Goal: Information Seeking & Learning: Learn about a topic

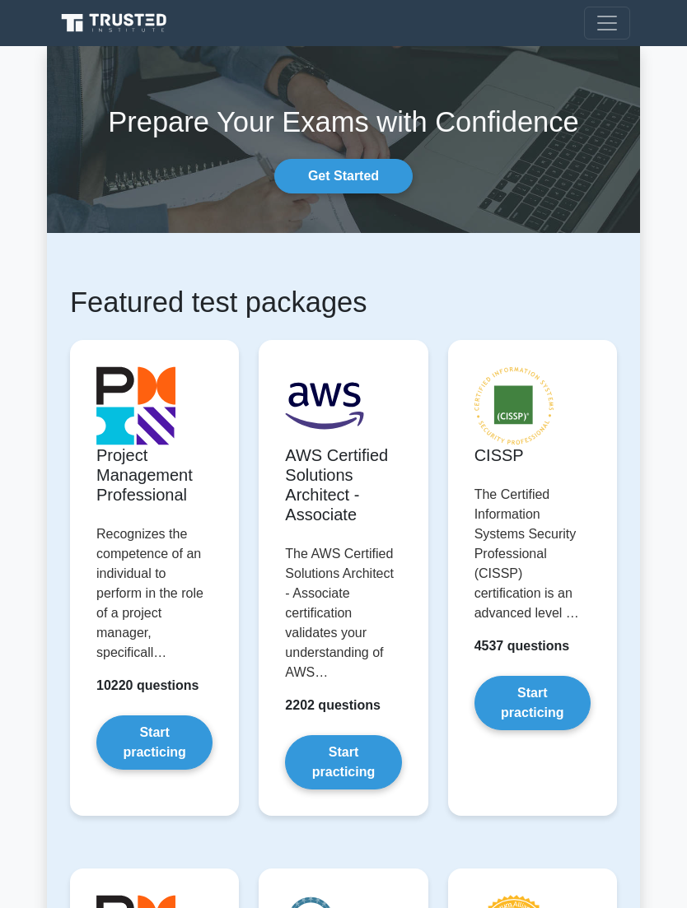
click at [607, 30] on span "Toggle navigation" at bounding box center [607, 23] width 25 height 25
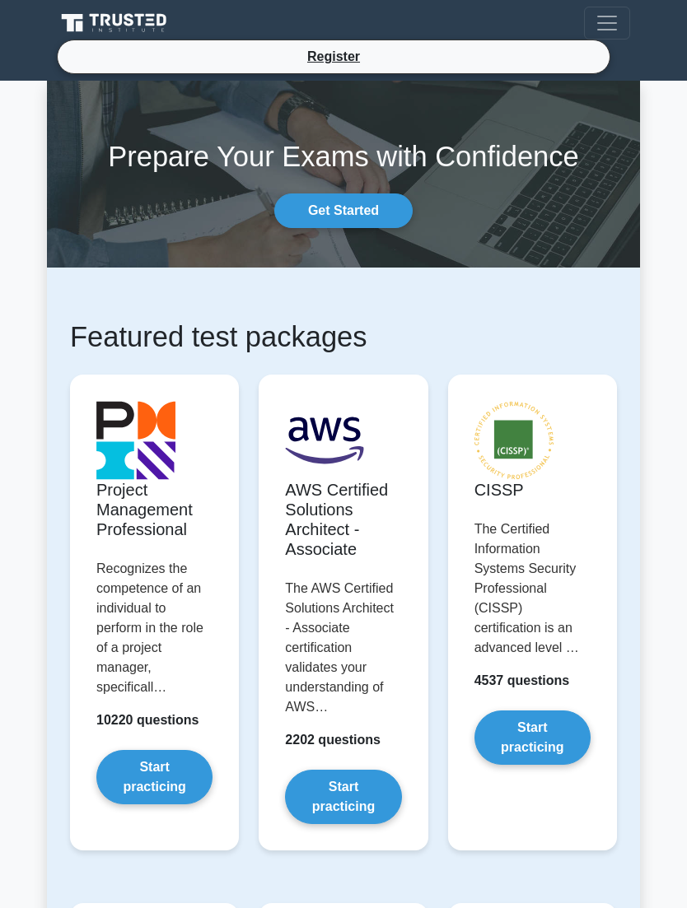
click at [604, 25] on span "Toggle navigation" at bounding box center [607, 23] width 25 height 25
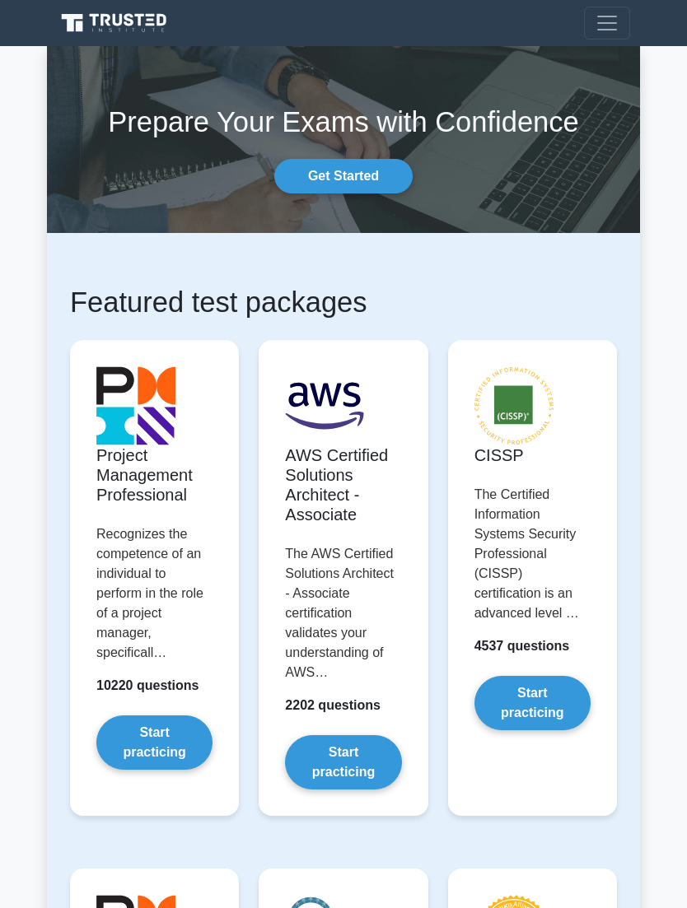
click at [599, 15] on span "Toggle navigation" at bounding box center [607, 23] width 25 height 25
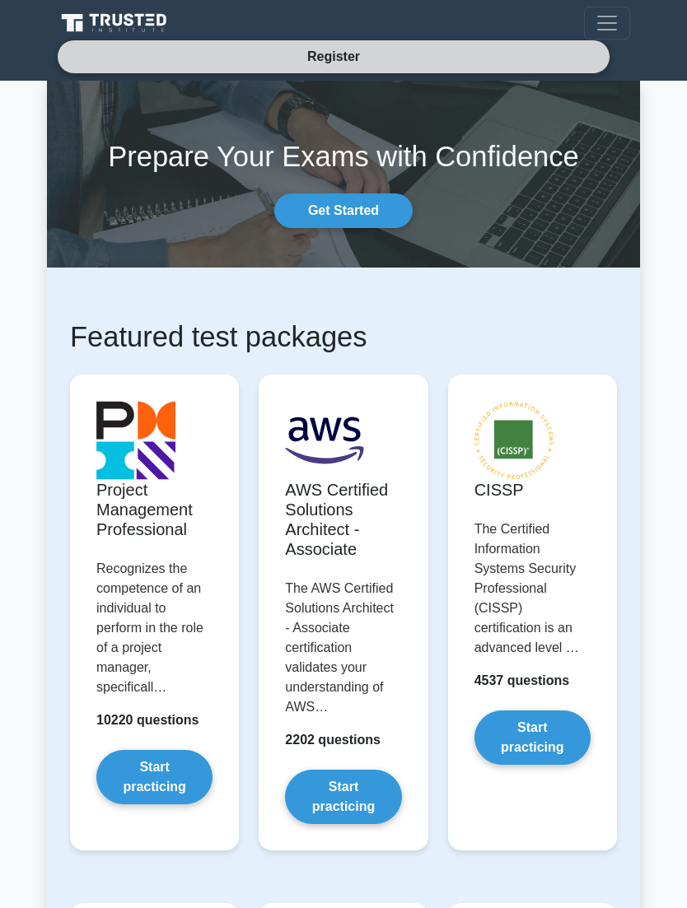
click at [368, 59] on link "Register" at bounding box center [333, 56] width 72 height 21
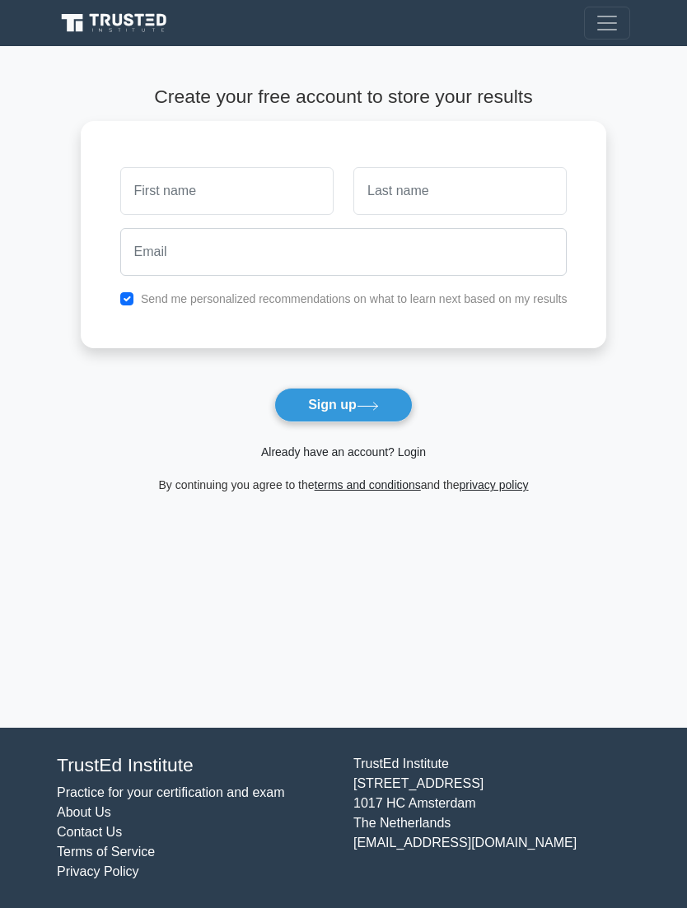
click at [376, 450] on link "Already have an account? Login" at bounding box center [343, 451] width 165 height 13
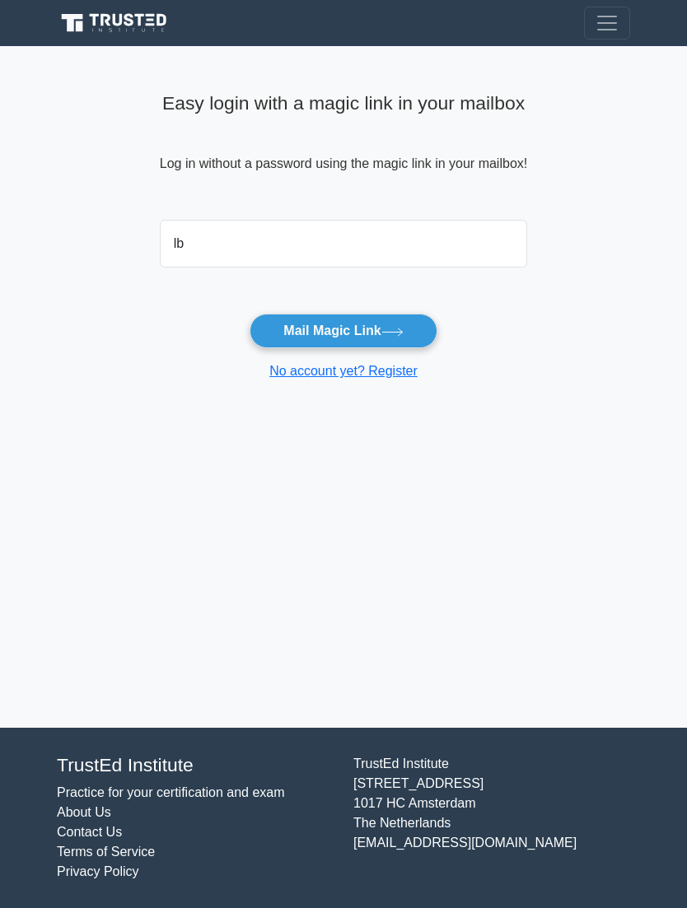
type input "lbm"
type input "0"
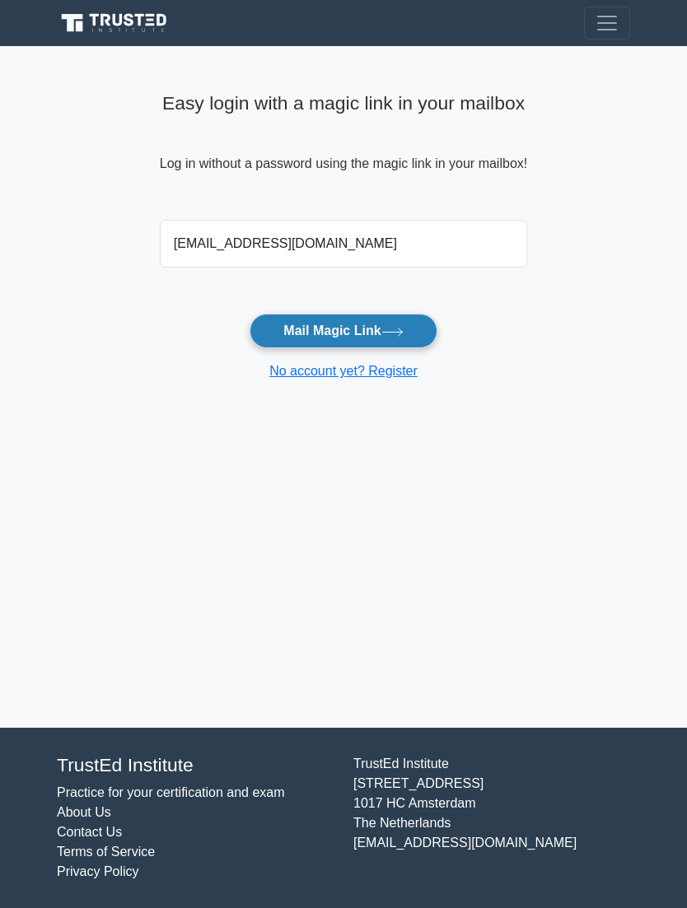
type input "lbm0934@gmail.com"
click at [373, 335] on button "Mail Magic Link" at bounding box center [343, 331] width 187 height 35
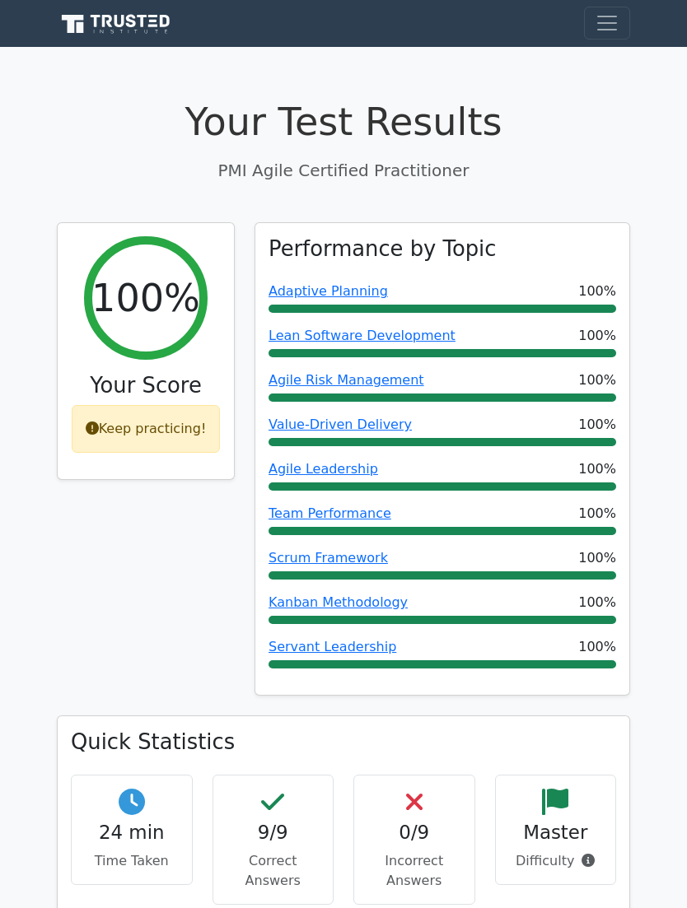
click at [604, 29] on span "Toggle navigation" at bounding box center [607, 23] width 25 height 25
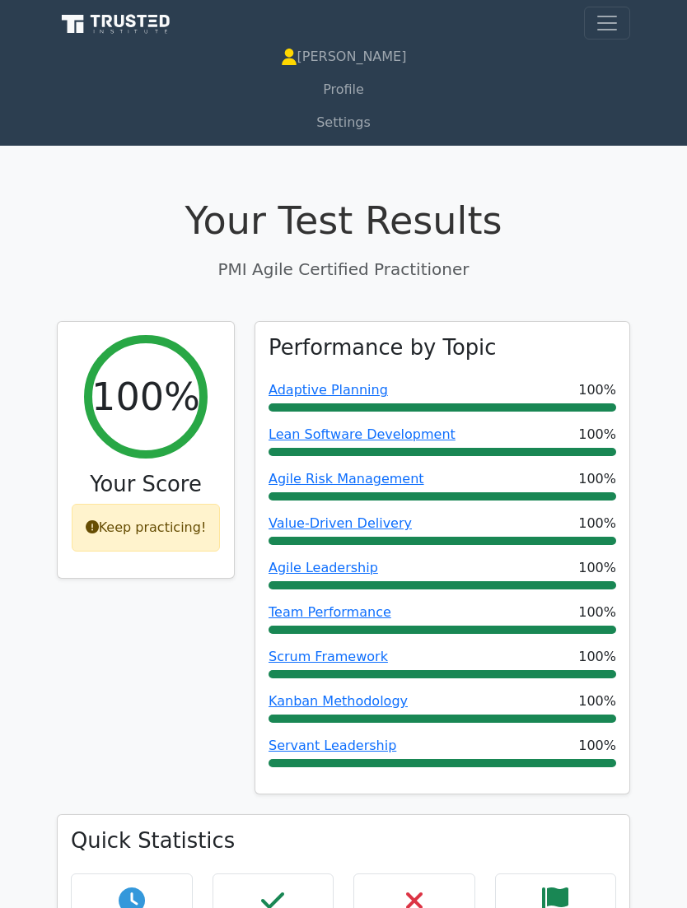
click at [613, 35] on span "Toggle navigation" at bounding box center [607, 23] width 25 height 25
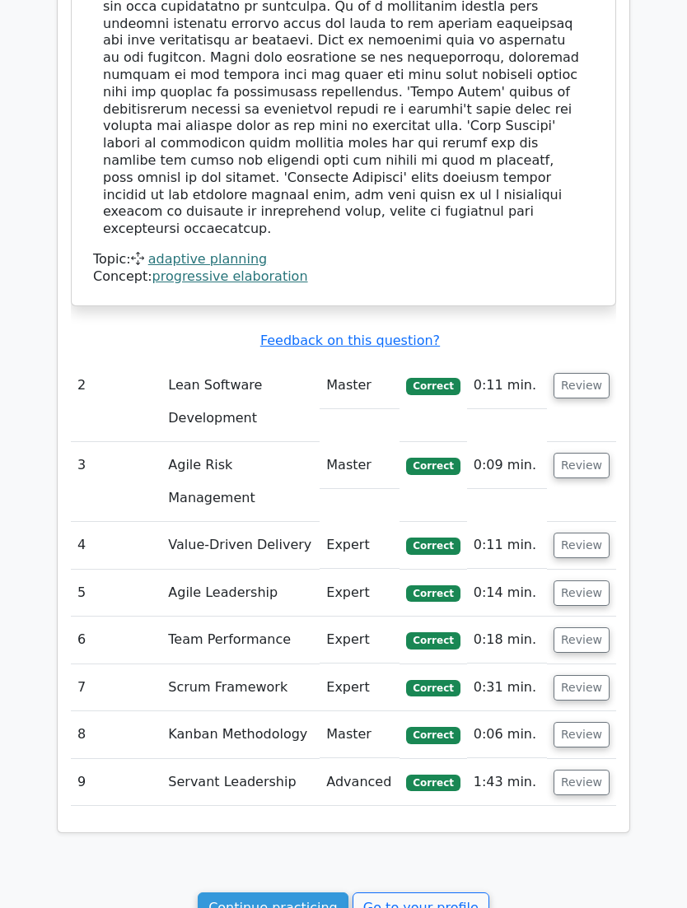
scroll to position [1694, 0]
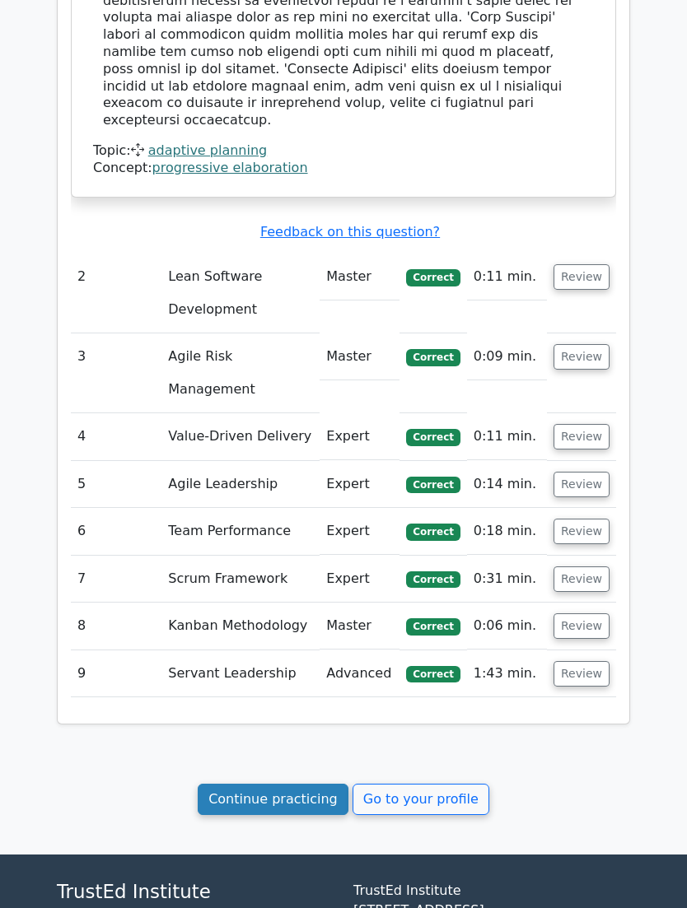
click at [292, 784] on link "Continue practicing" at bounding box center [273, 799] width 151 height 31
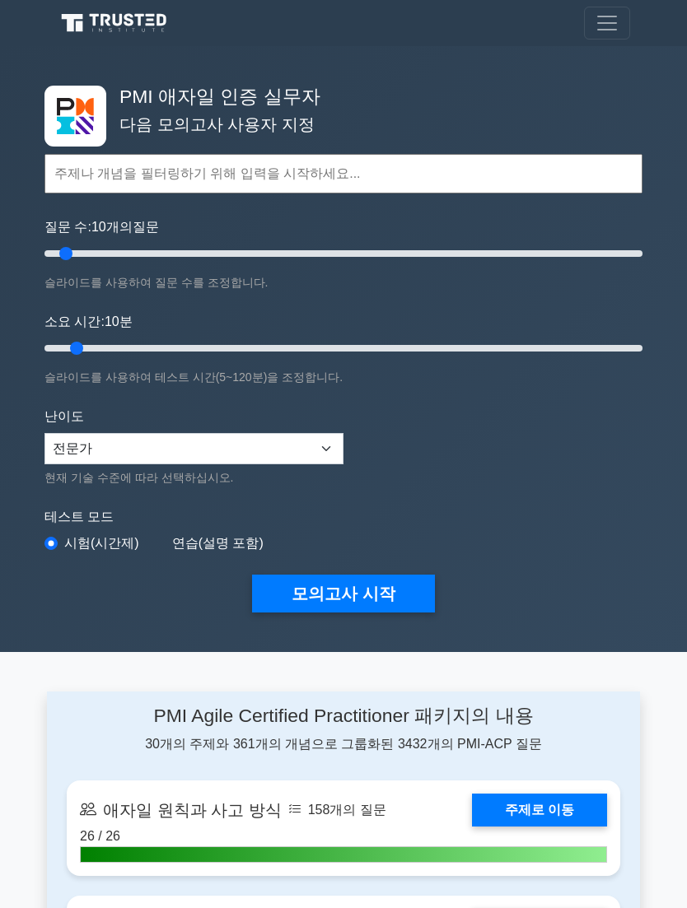
click at [98, 38] on link at bounding box center [116, 23] width 119 height 32
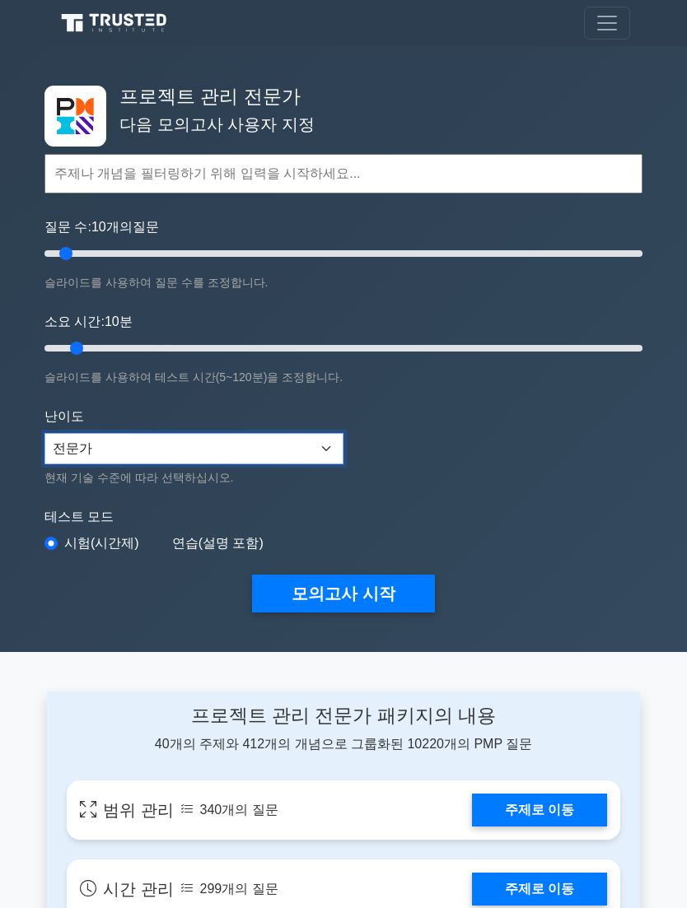
click at [333, 441] on select "초보자 중간 전문가" at bounding box center [193, 448] width 299 height 31
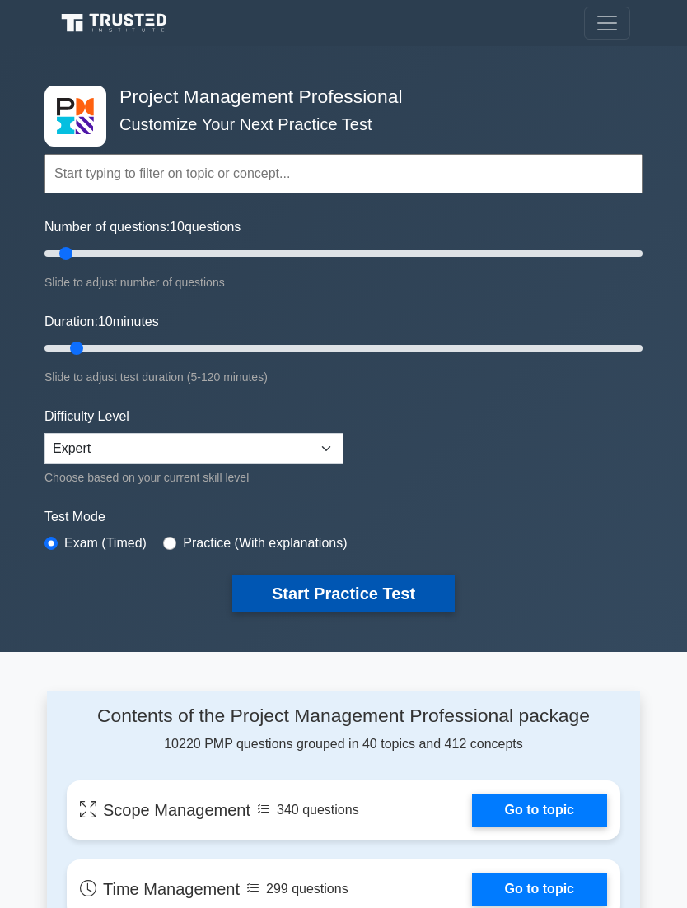
click at [365, 600] on button "Start Practice Test" at bounding box center [343, 594] width 222 height 38
click at [368, 591] on button "Start Practice Test" at bounding box center [343, 594] width 222 height 38
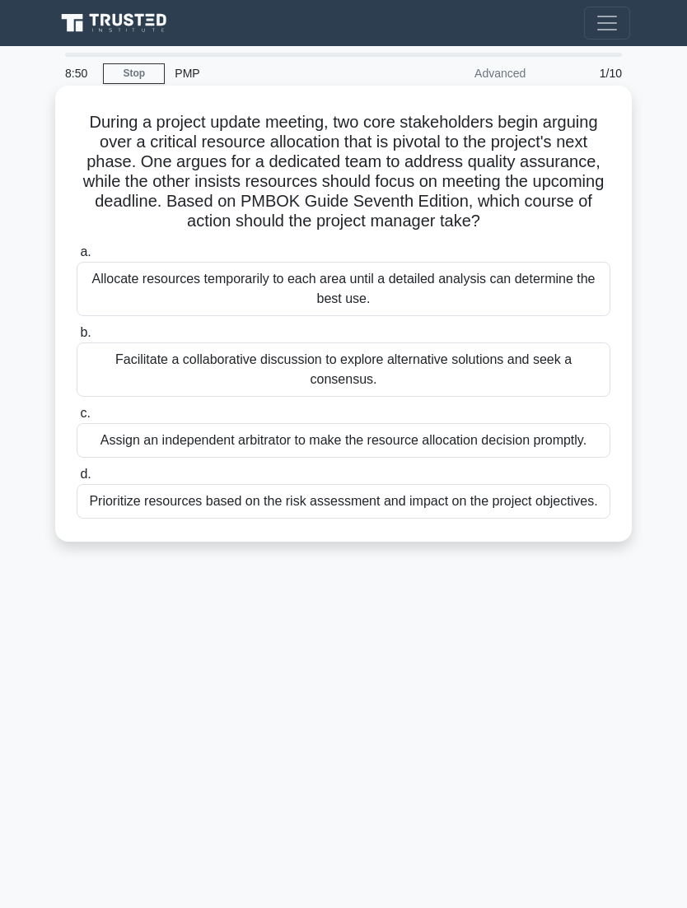
click at [546, 372] on div "Facilitate a collaborative discussion to explore alternative solutions and seek…" at bounding box center [344, 370] width 534 height 54
click at [77, 338] on input "b. Facilitate a collaborative discussion to explore alternative solutions and s…" at bounding box center [77, 333] width 0 height 11
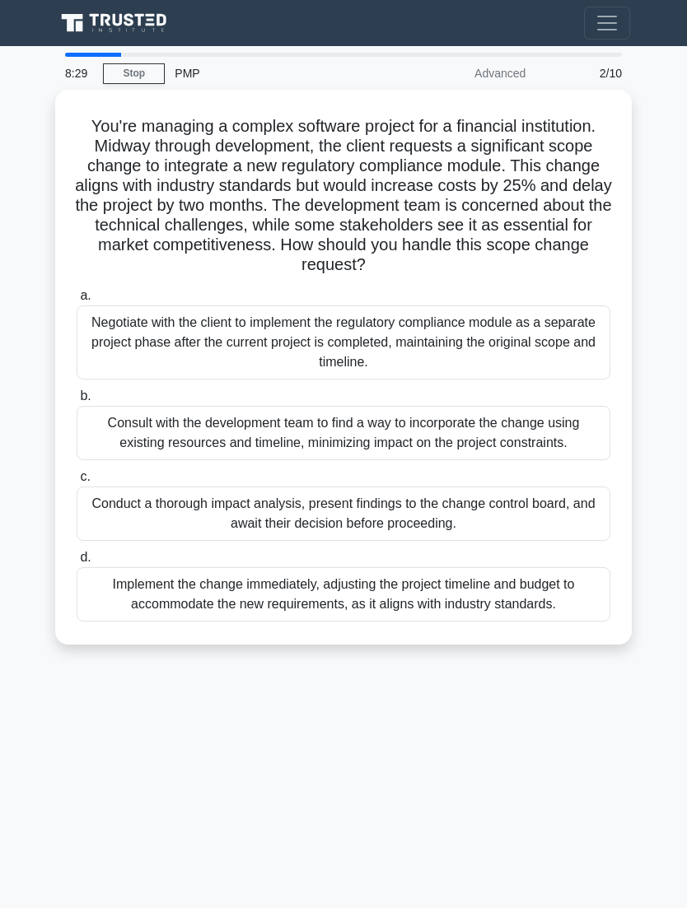
click at [134, 22] on icon at bounding box center [131, 19] width 10 height 13
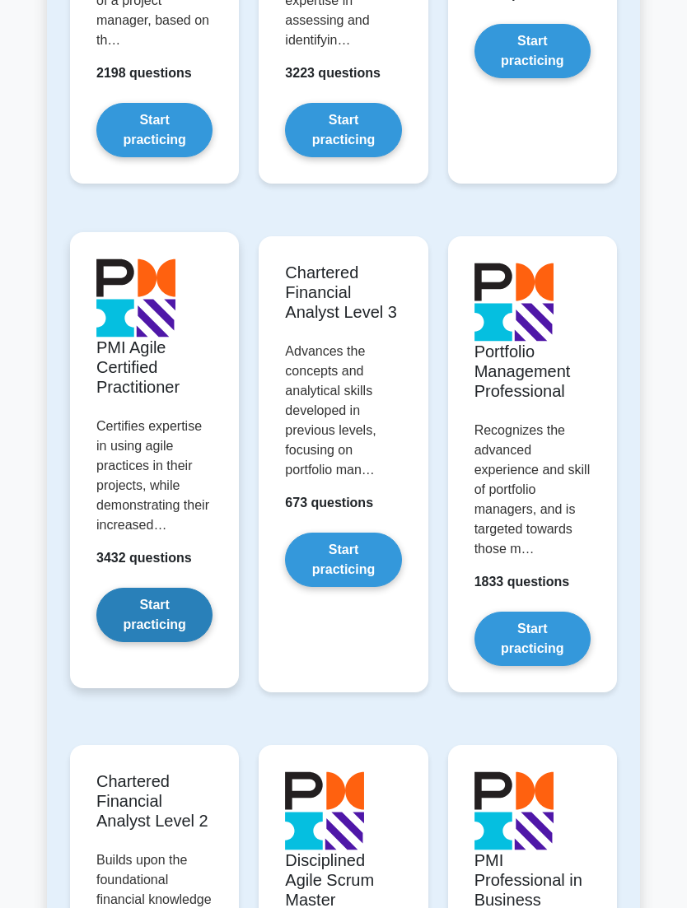
scroll to position [2179, 0]
click at [150, 642] on link "Start practicing" at bounding box center [154, 615] width 116 height 54
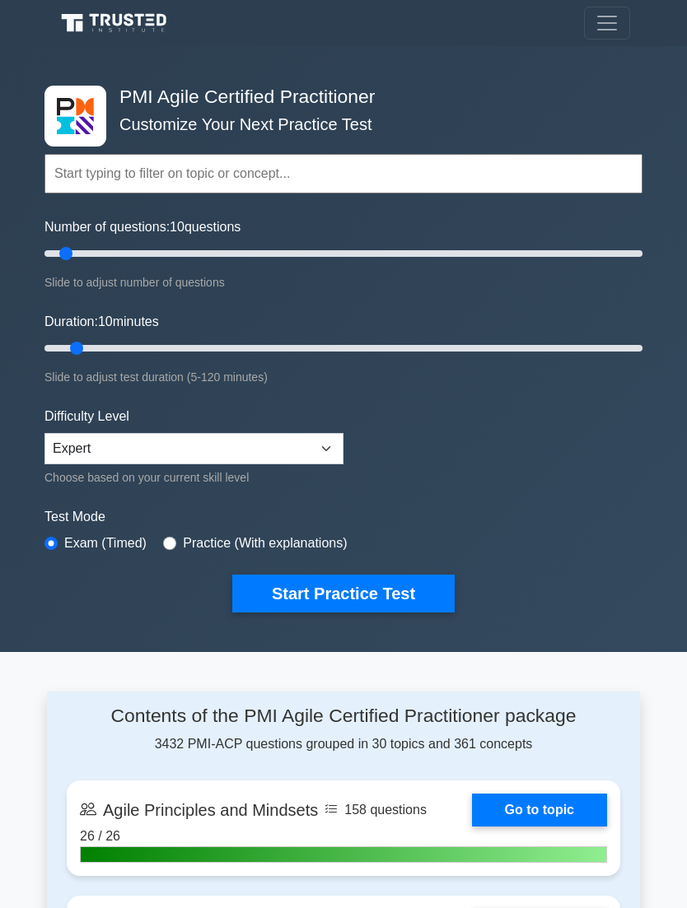
click at [127, 26] on icon at bounding box center [116, 24] width 119 height 24
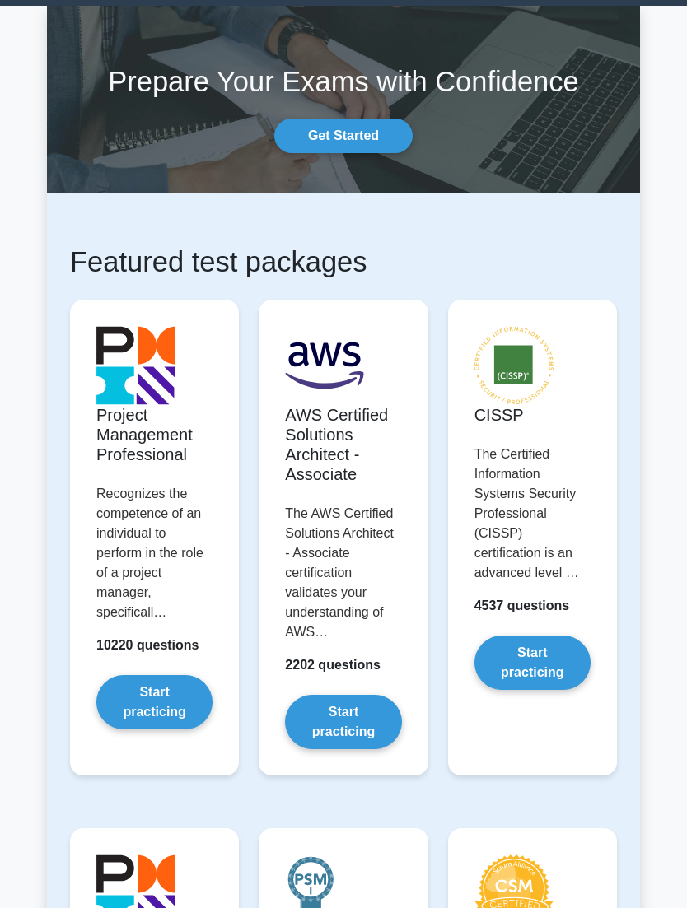
scroll to position [40, 0]
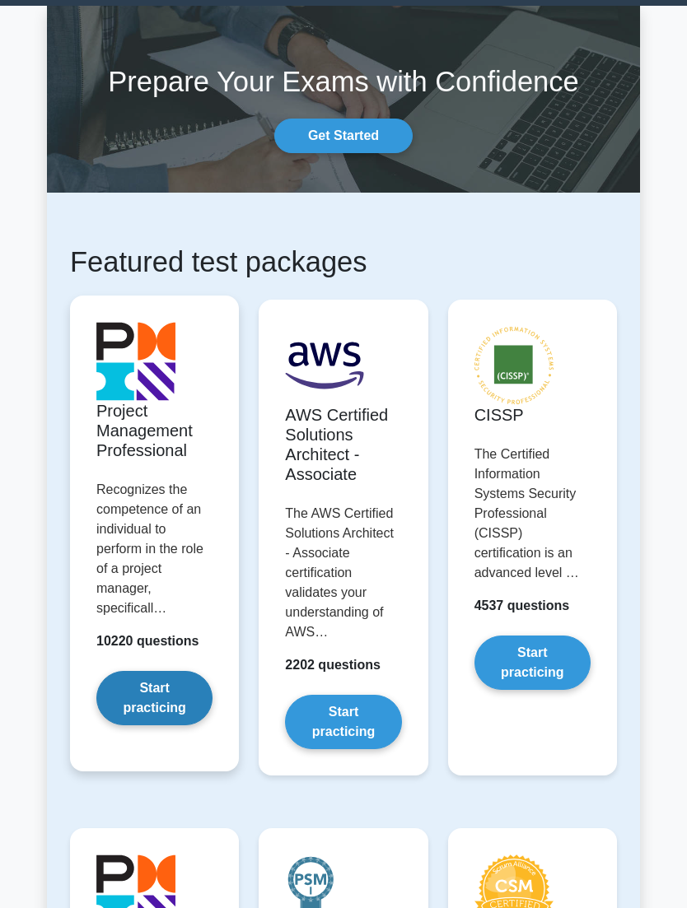
click at [161, 725] on link "Start practicing" at bounding box center [154, 698] width 116 height 54
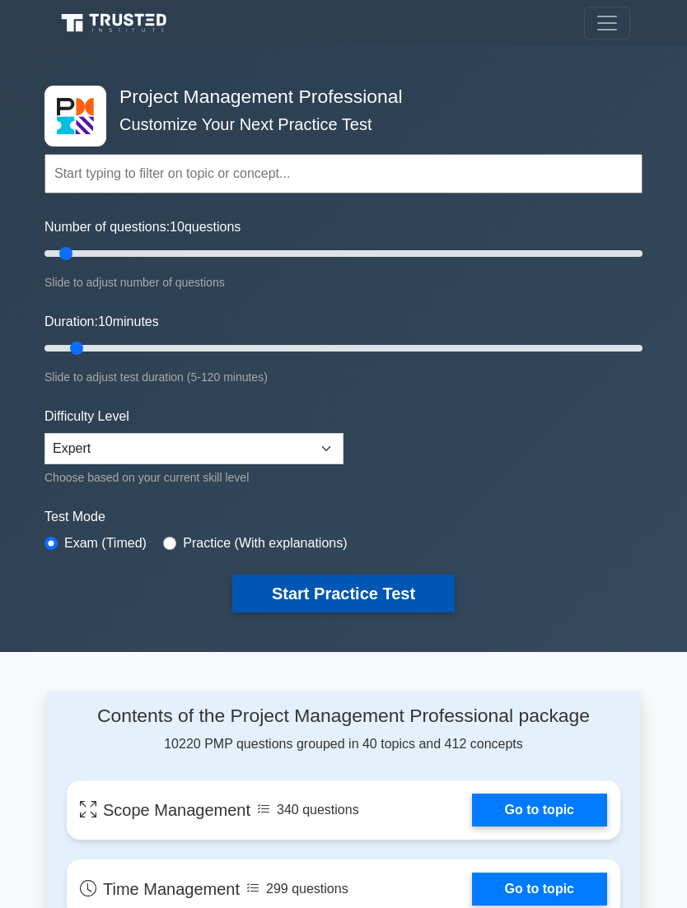
click at [354, 587] on button "Start Practice Test" at bounding box center [343, 594] width 222 height 38
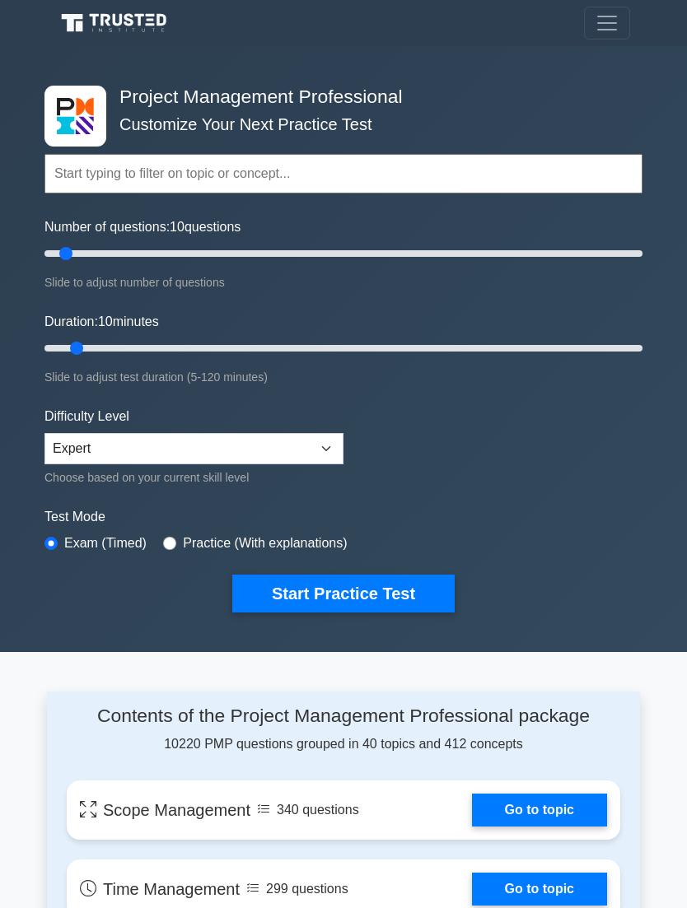
click at [126, 20] on icon at bounding box center [116, 24] width 119 height 24
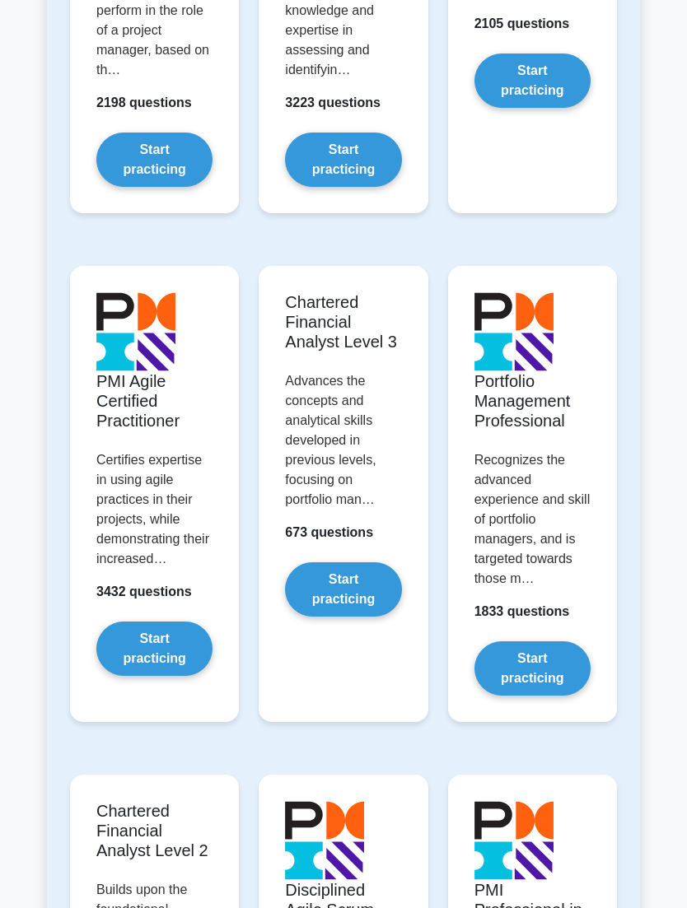
scroll to position [2149, 0]
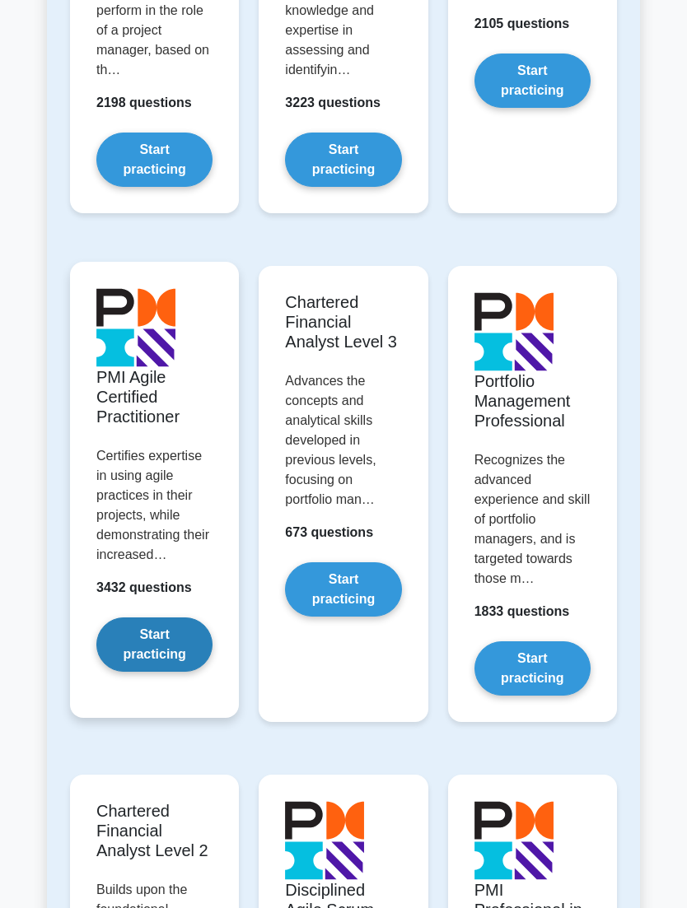
click at [168, 672] on link "Start practicing" at bounding box center [154, 645] width 116 height 54
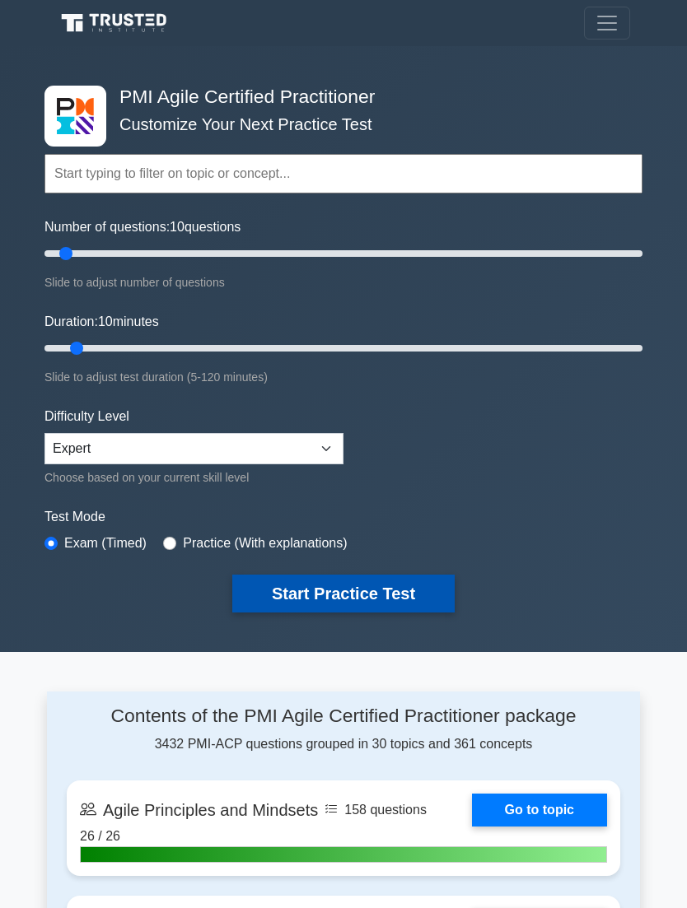
click at [350, 599] on button "Start Practice Test" at bounding box center [343, 594] width 222 height 38
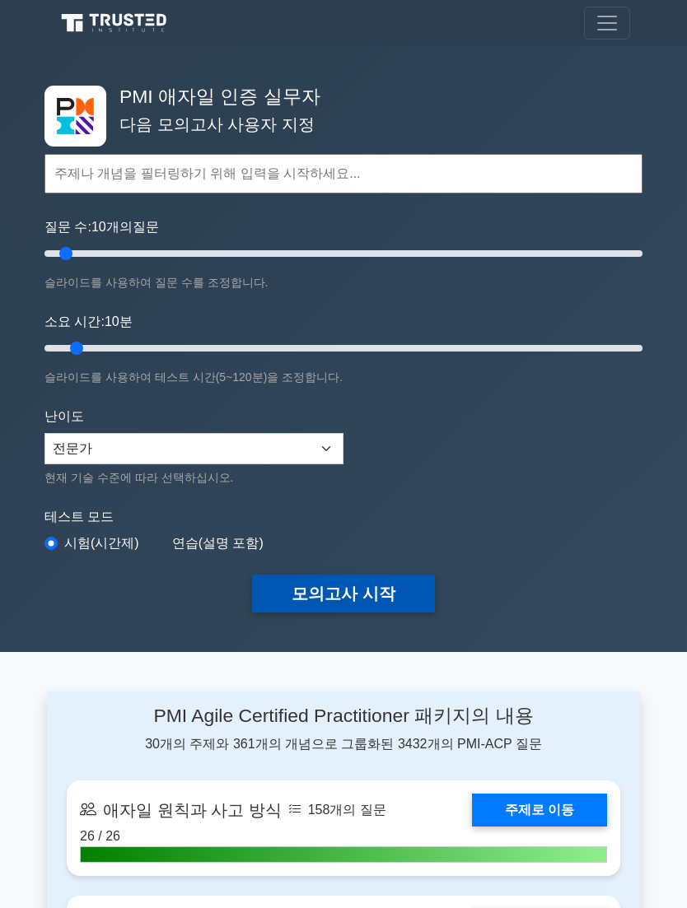
click at [362, 591] on button "모의고사 시작" at bounding box center [343, 594] width 183 height 38
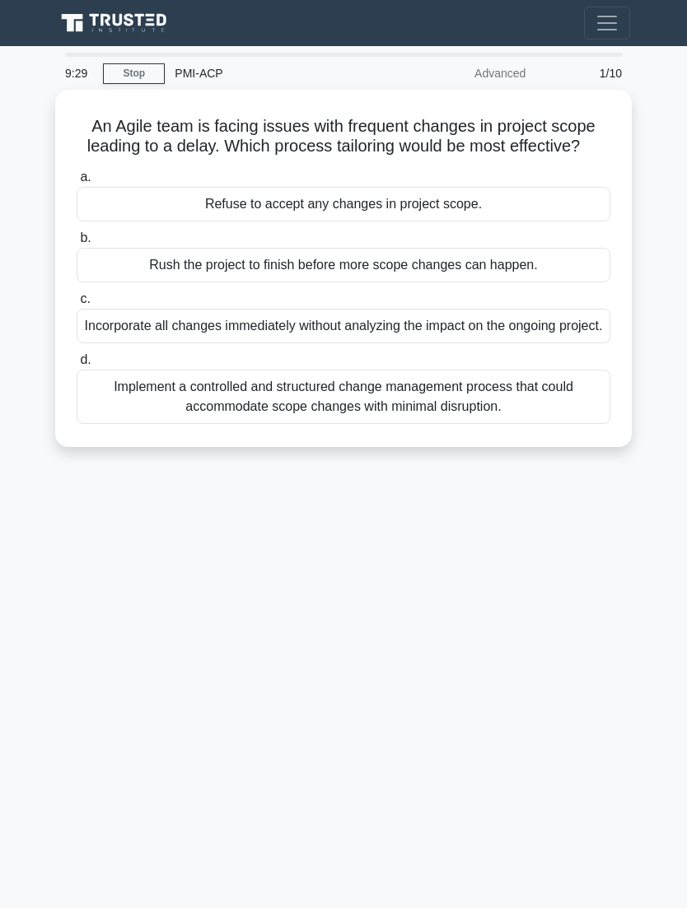
click at [380, 609] on div "9:29 Stop PMI-ACP Advanced 1/10 An Agile team is facing issues with frequent ch…" at bounding box center [343, 464] width 593 height 823
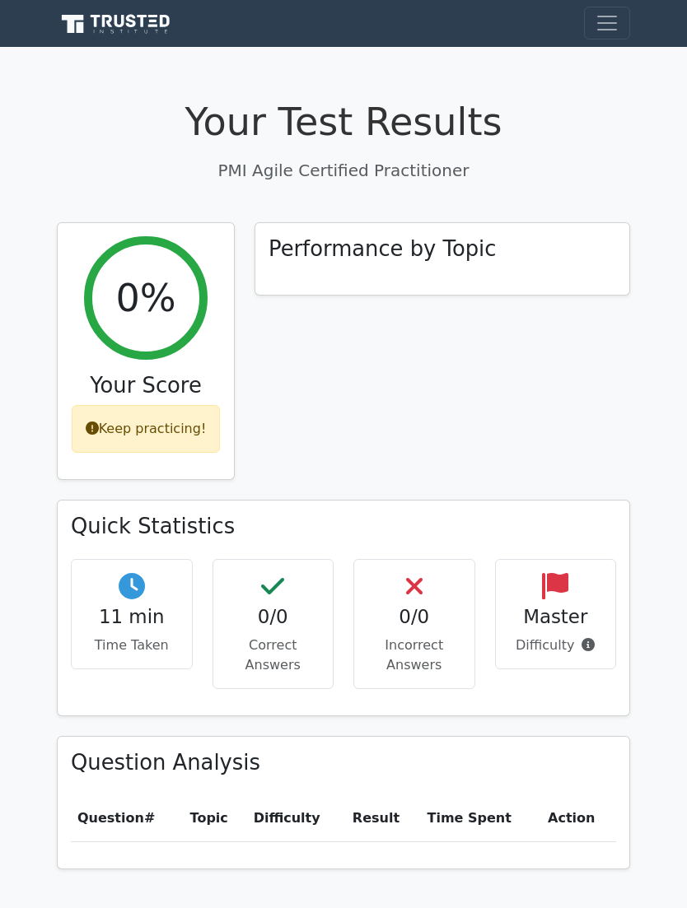
click at [603, 27] on span "Toggle navigation" at bounding box center [607, 23] width 25 height 25
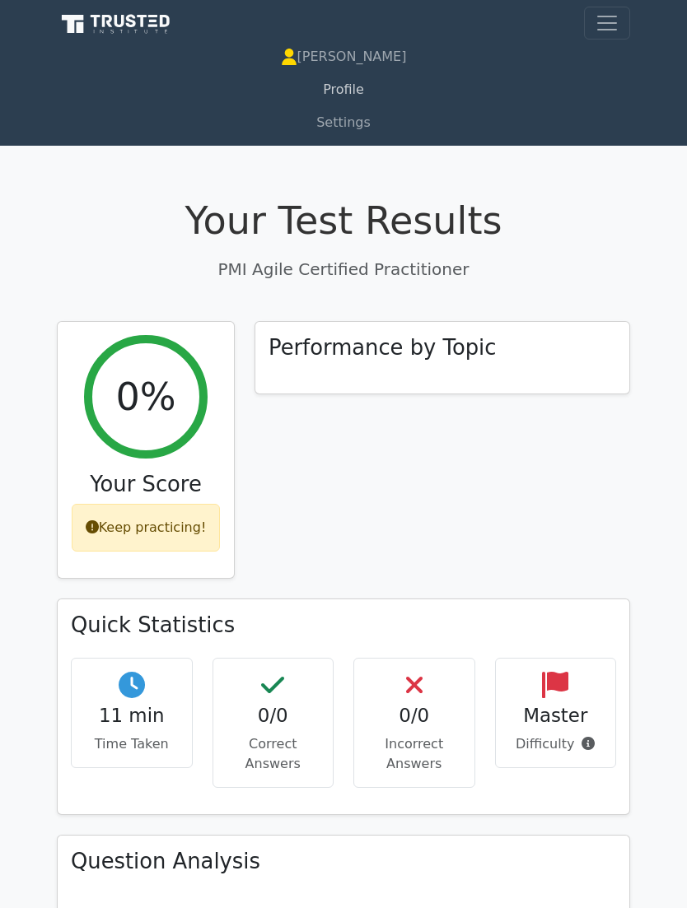
click at [335, 88] on link "Profile" at bounding box center [343, 89] width 573 height 33
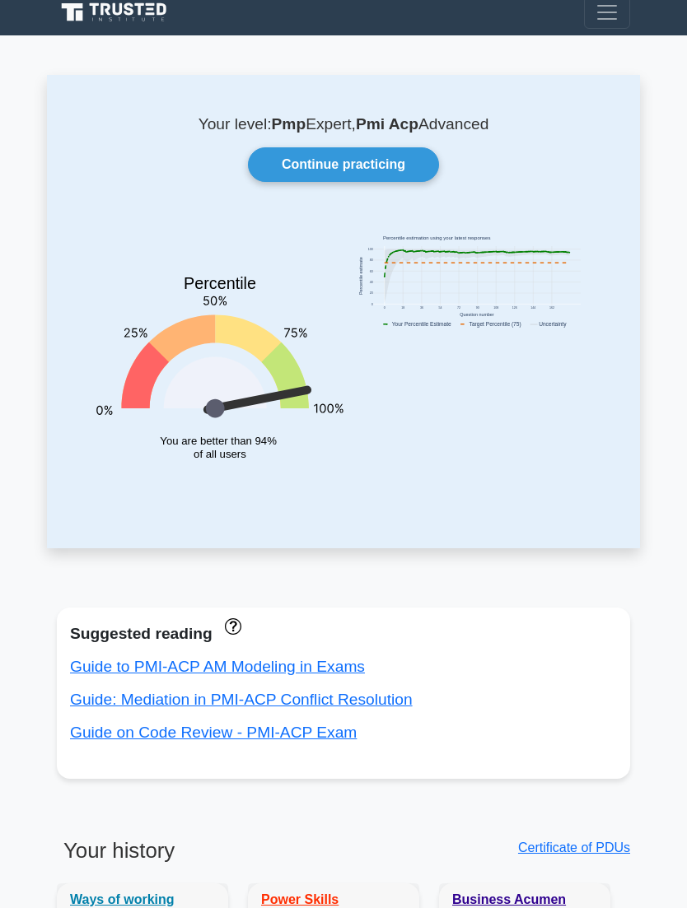
scroll to position [11, 0]
